Goal: Find specific page/section: Find specific page/section

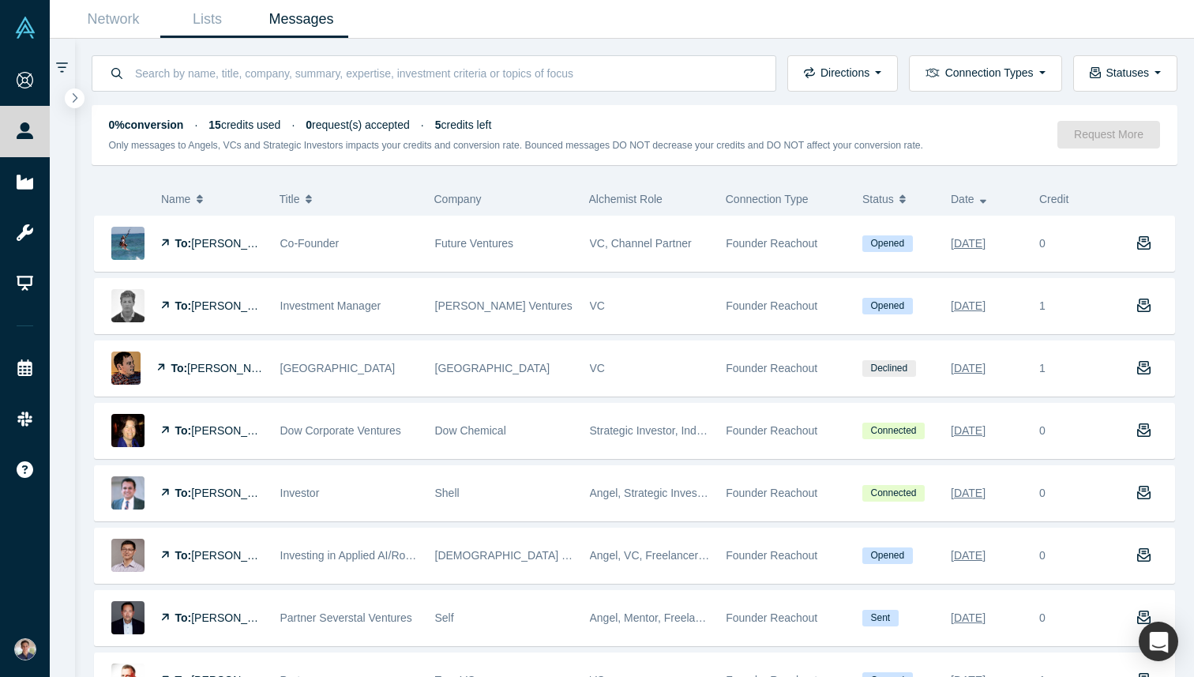
click at [225, 26] on link "Lists" at bounding box center [207, 19] width 94 height 37
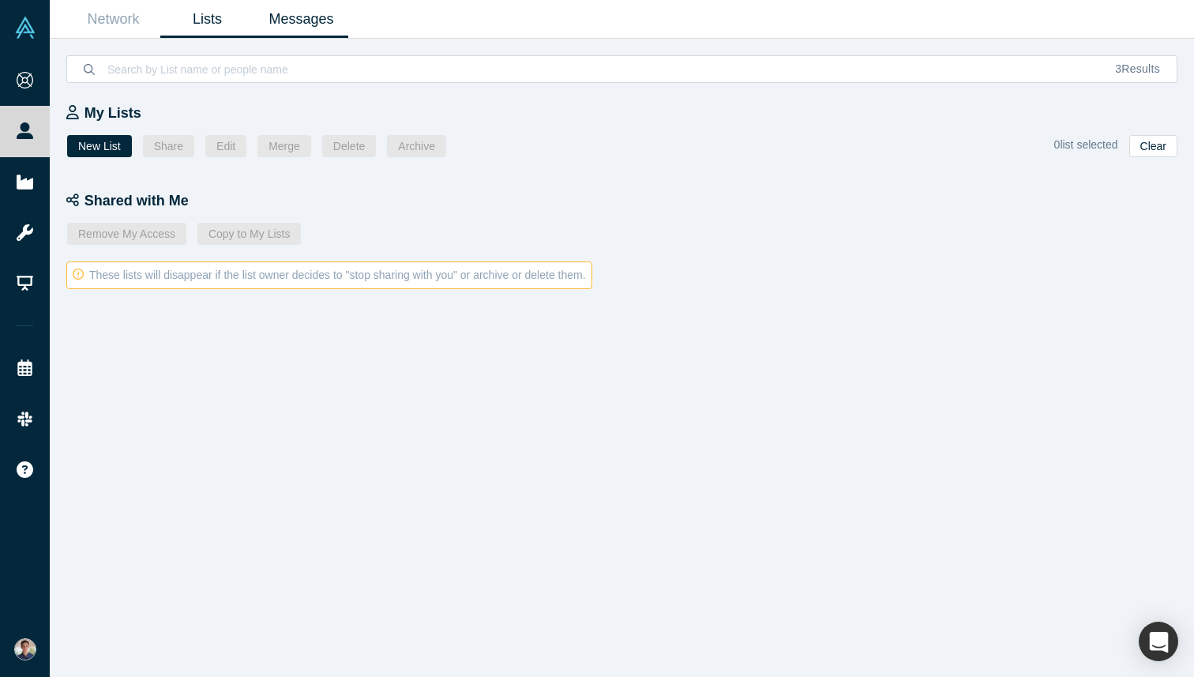
click at [254, 22] on link "Messages" at bounding box center [301, 19] width 94 height 37
